Goal: Navigation & Orientation: Understand site structure

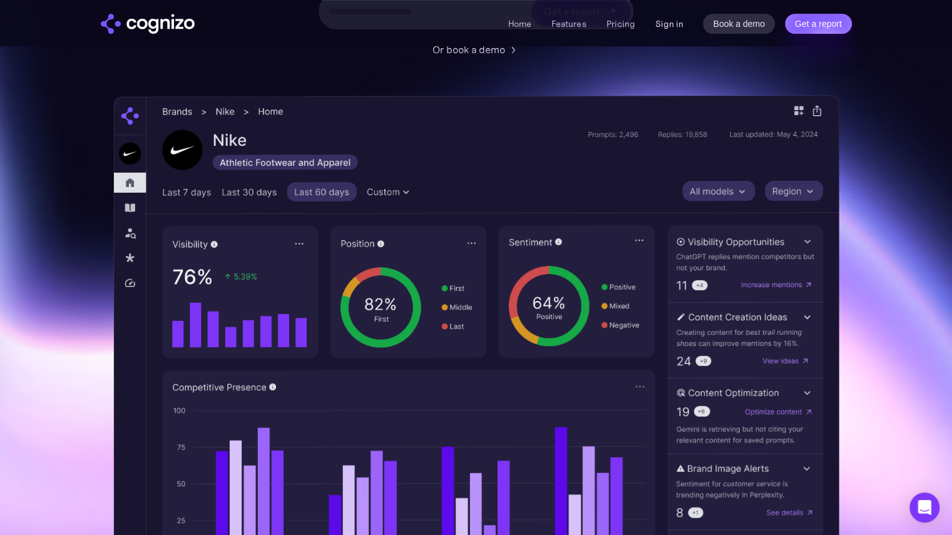
scroll to position [300, 0]
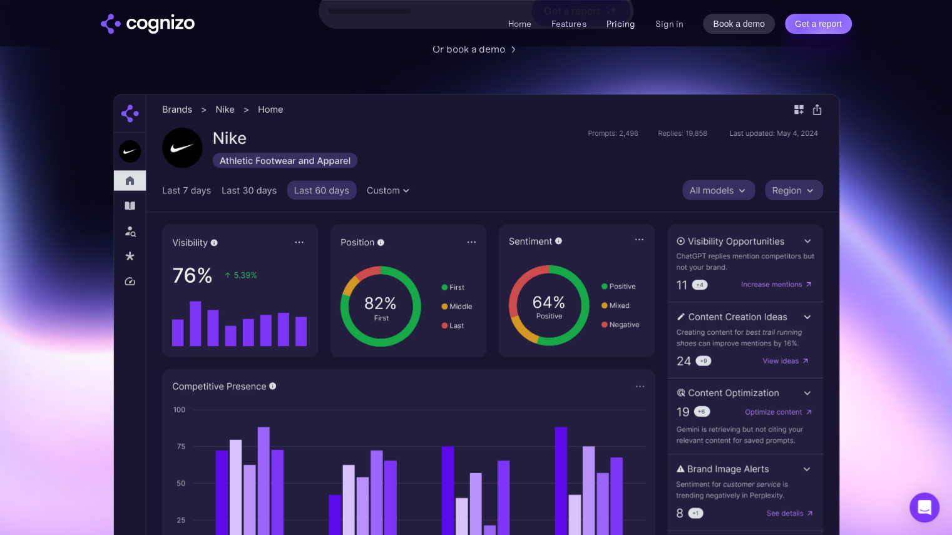
click at [625, 22] on link "Pricing" at bounding box center [620, 23] width 29 height 11
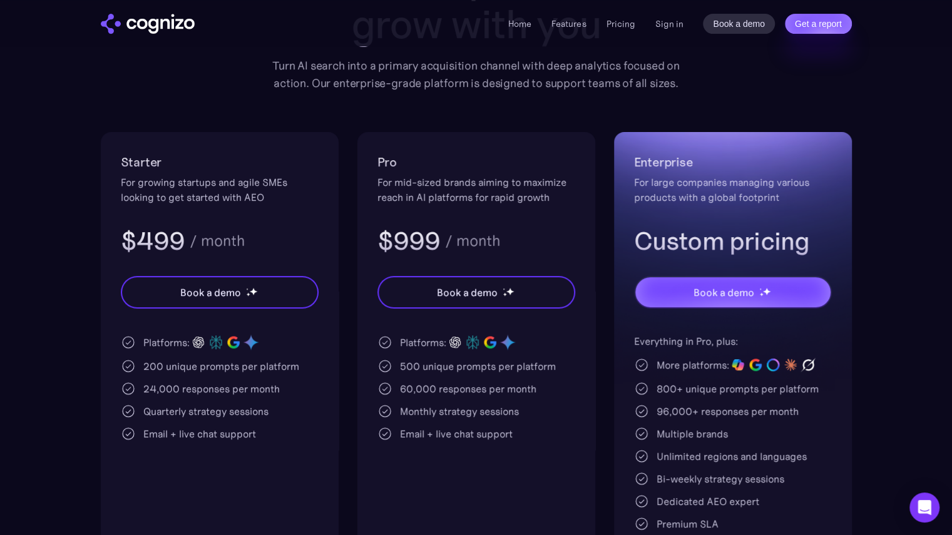
scroll to position [171, 0]
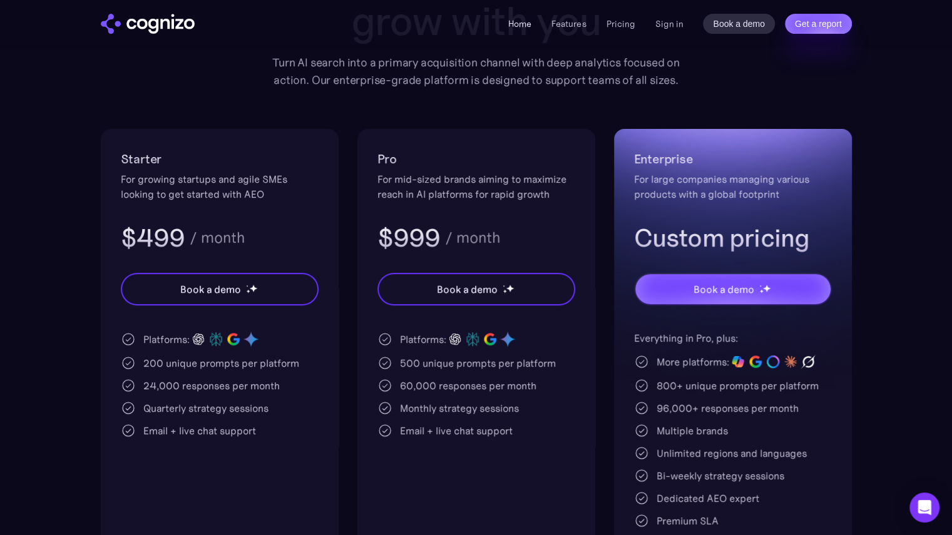
click at [523, 23] on link "Home" at bounding box center [519, 23] width 23 height 11
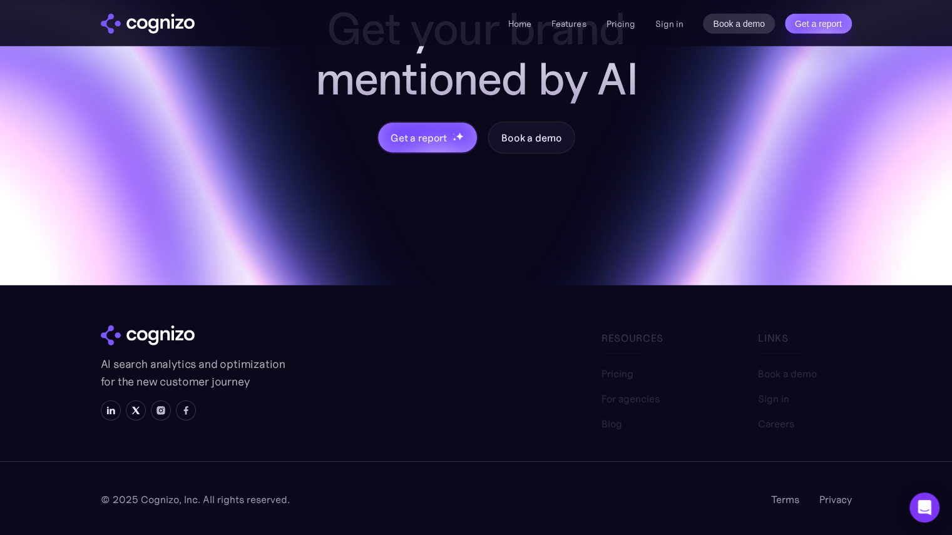
scroll to position [4978, 0]
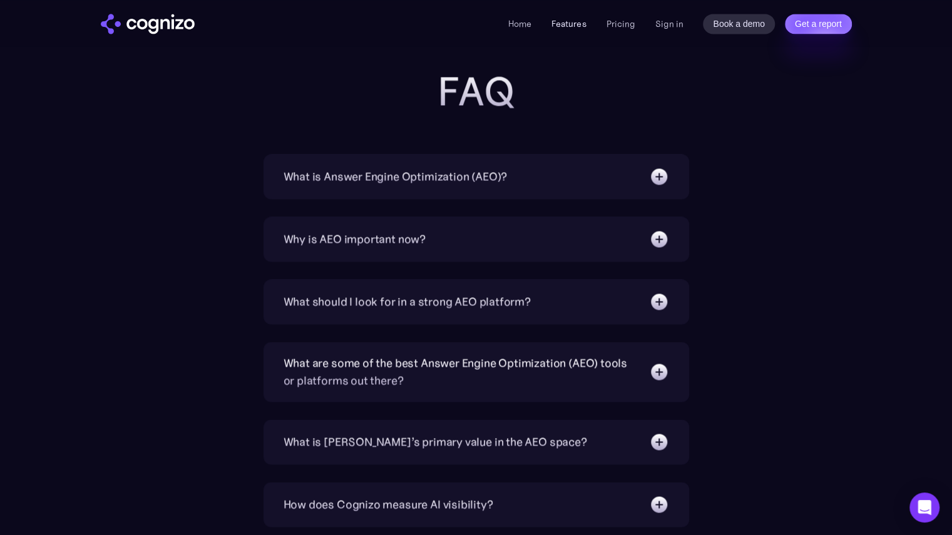
click at [567, 24] on link "Features" at bounding box center [568, 23] width 34 height 11
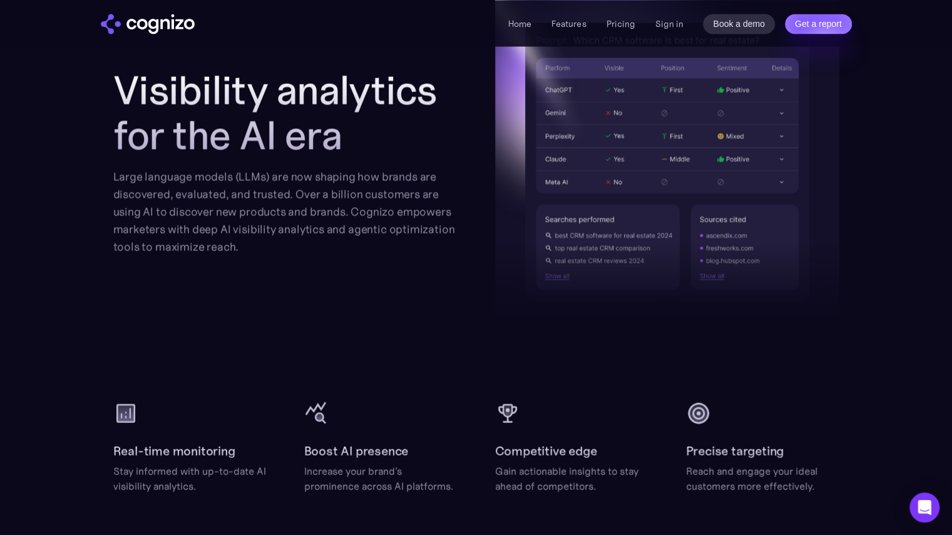
scroll to position [1383, 0]
click at [853, 224] on section "Visibility analytics for the AI era Large language models (LLMs) are now shapin…" at bounding box center [476, 238] width 952 height 508
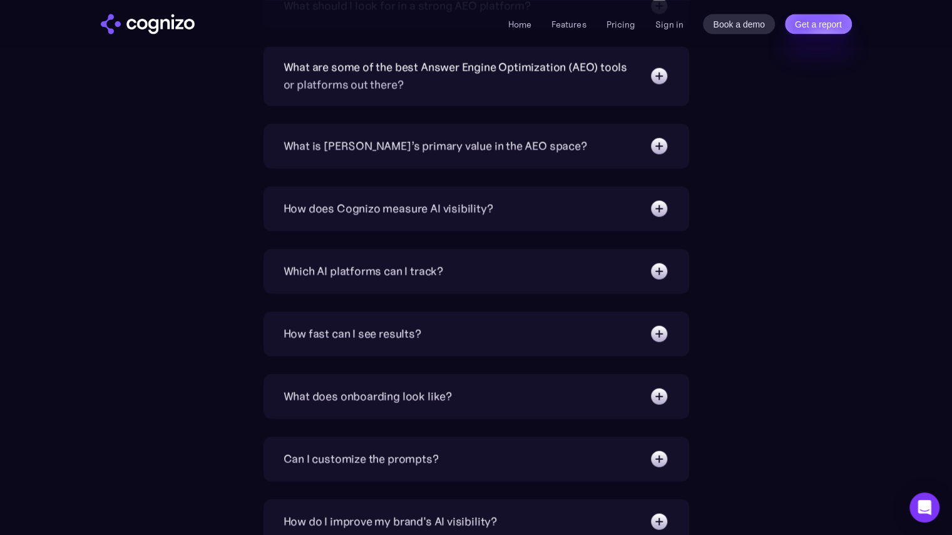
scroll to position [4306, 0]
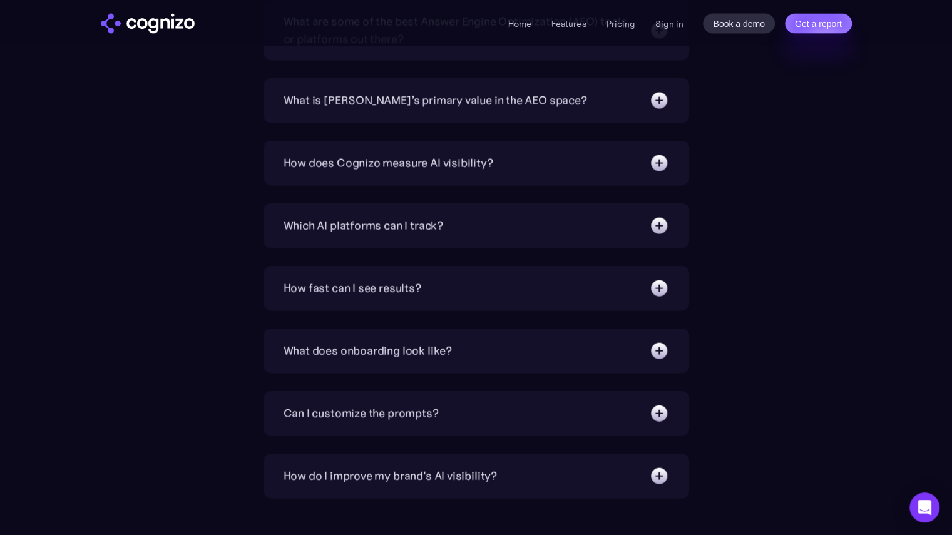
click at [503, 16] on div "Home Features Pricing Book a demo Get a report Sign in Book a demo Get a report" at bounding box center [476, 24] width 751 height 20
click at [521, 24] on link "Home" at bounding box center [519, 23] width 23 height 11
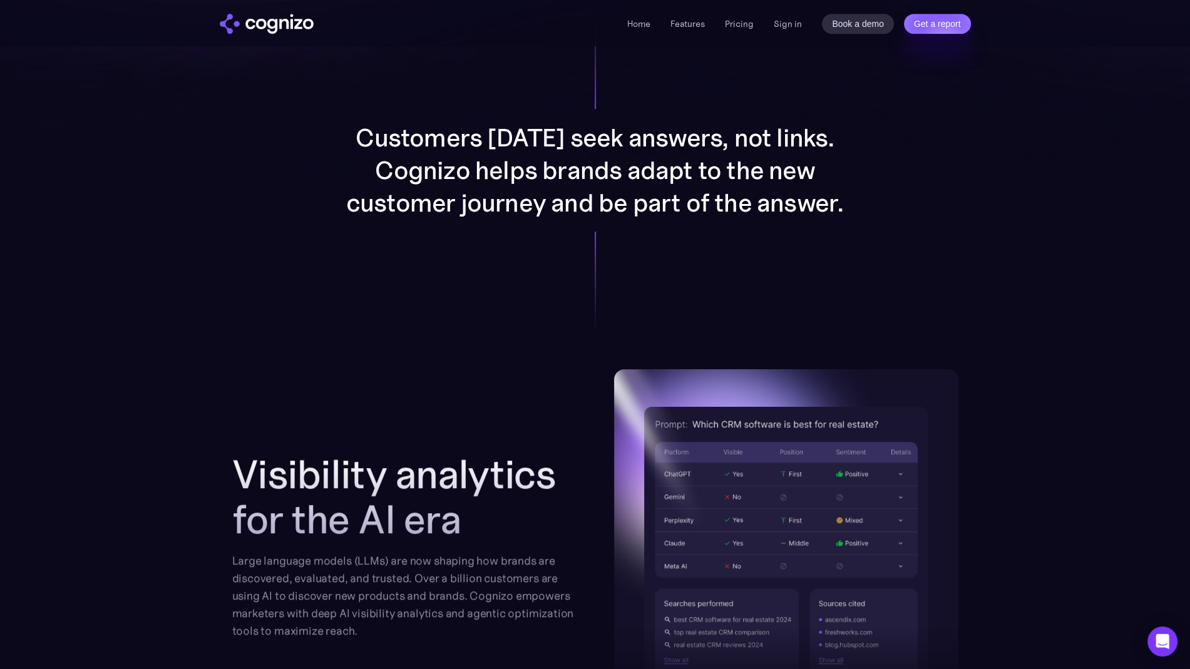
scroll to position [838, 0]
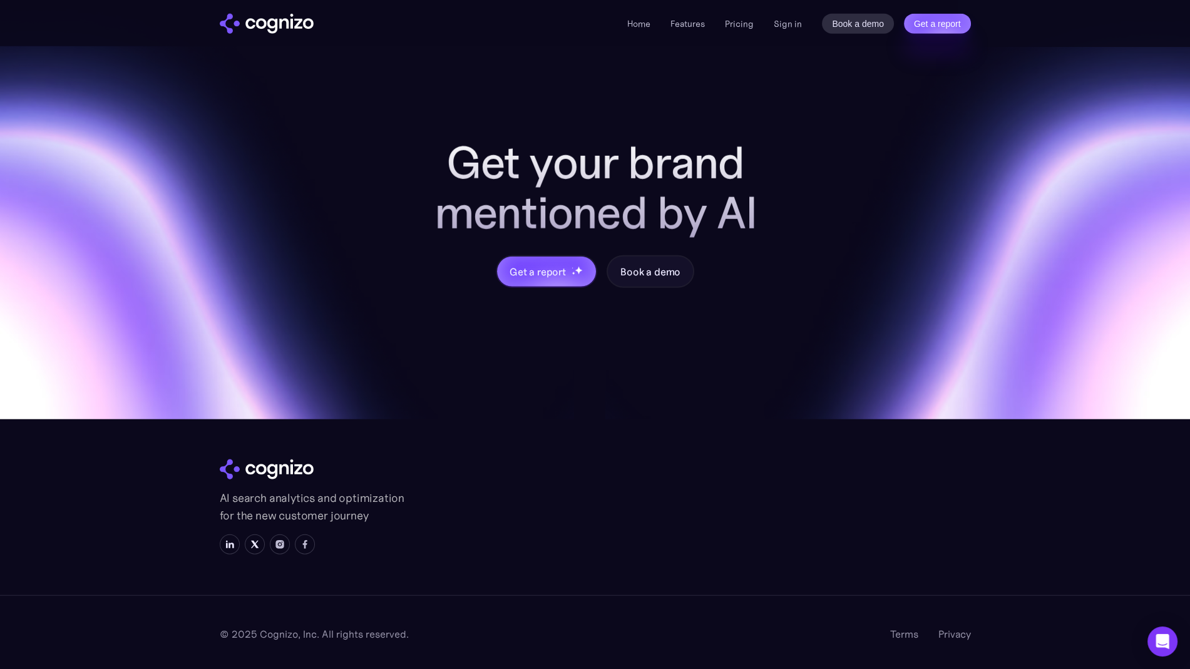
scroll to position [4843, 0]
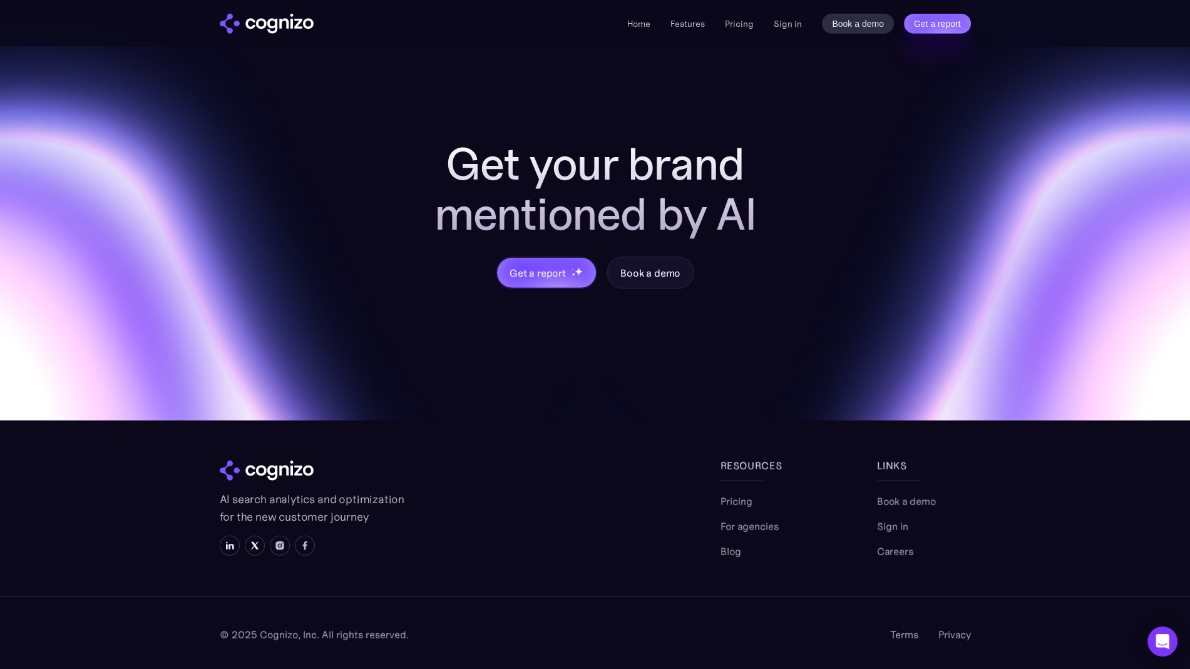
click at [653, 24] on ul "Home Features Pricing Book a demo Get a report" at bounding box center [690, 23] width 126 height 15
click at [644, 23] on link "Home" at bounding box center [638, 23] width 23 height 11
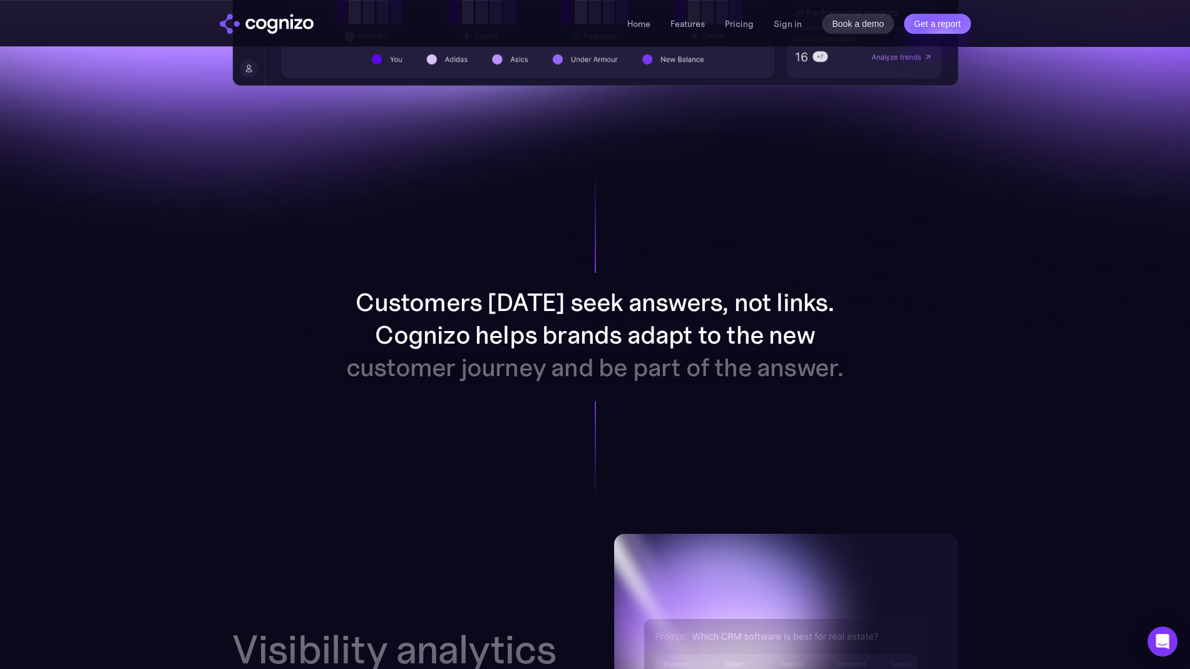
scroll to position [839, 0]
